Goal: Navigation & Orientation: Find specific page/section

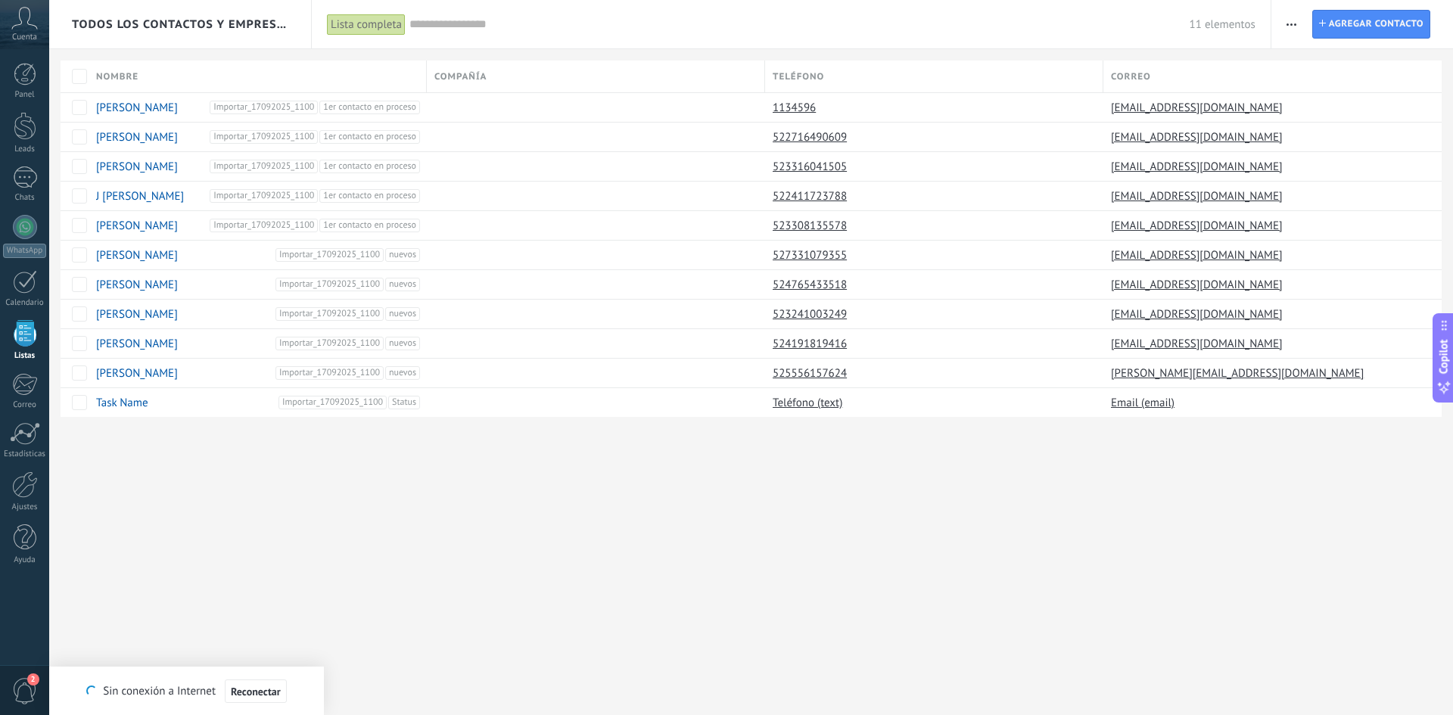
scroll to position [23, 0]
click at [18, 135] on div at bounding box center [25, 126] width 23 height 28
